Goal: Find specific page/section: Find specific page/section

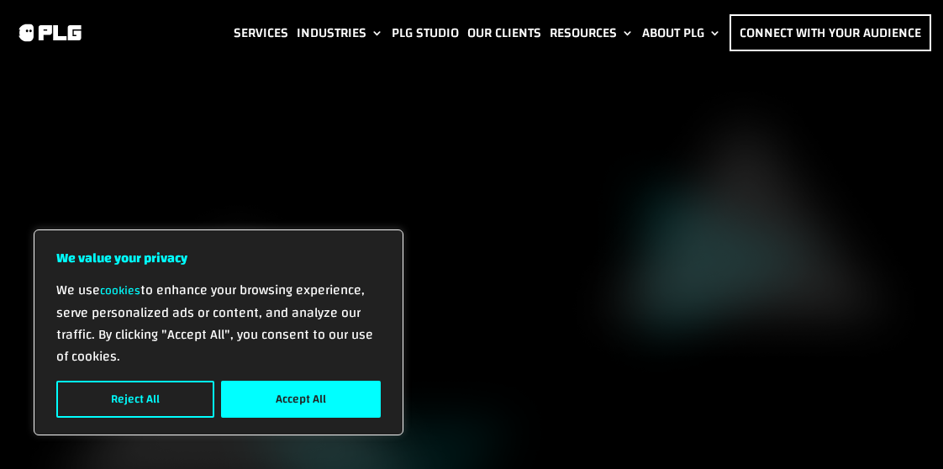
drag, startPoint x: 0, startPoint y: 0, endPoint x: 710, endPoint y: 33, distance: 710.4
click at [710, 33] on link "About PLG" at bounding box center [681, 32] width 79 height 37
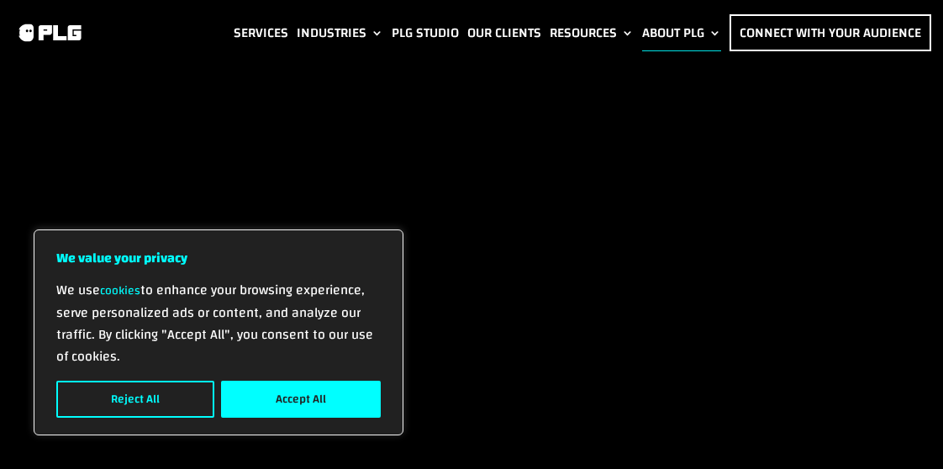
click at [667, 28] on link "About PLG" at bounding box center [681, 32] width 79 height 37
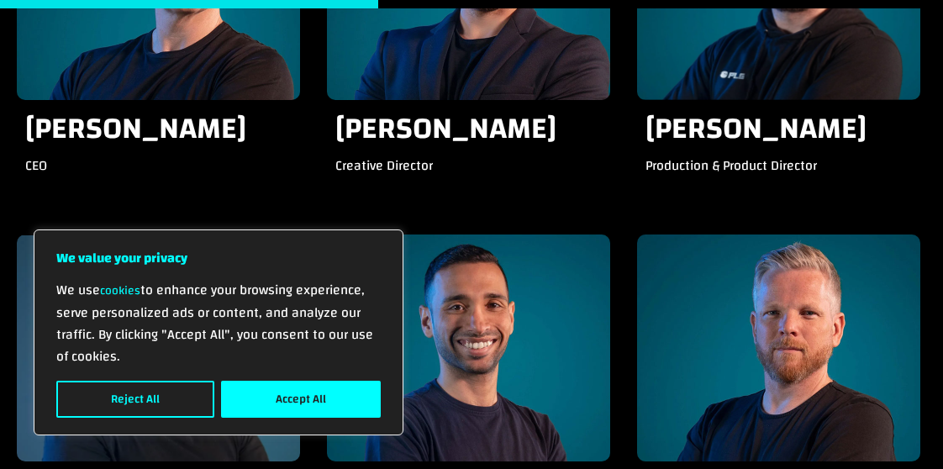
scroll to position [1766, 0]
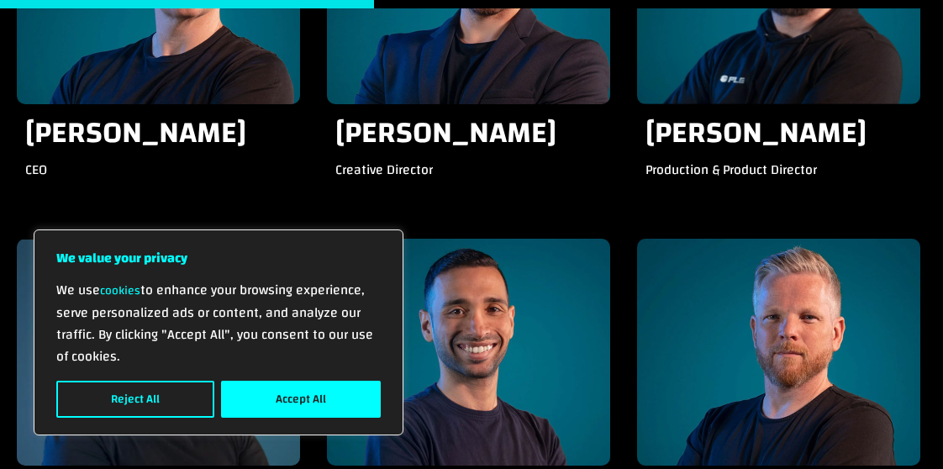
click at [296, 166] on div "Matthew Pickering CEO" at bounding box center [158, 156] width 283 height 104
